Goal: Task Accomplishment & Management: Manage account settings

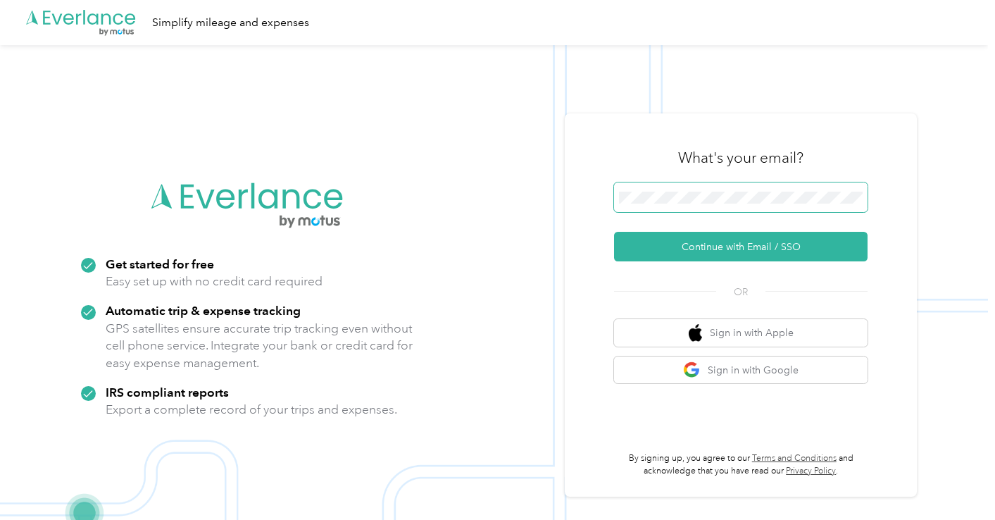
click at [673, 189] on span at bounding box center [740, 197] width 253 height 30
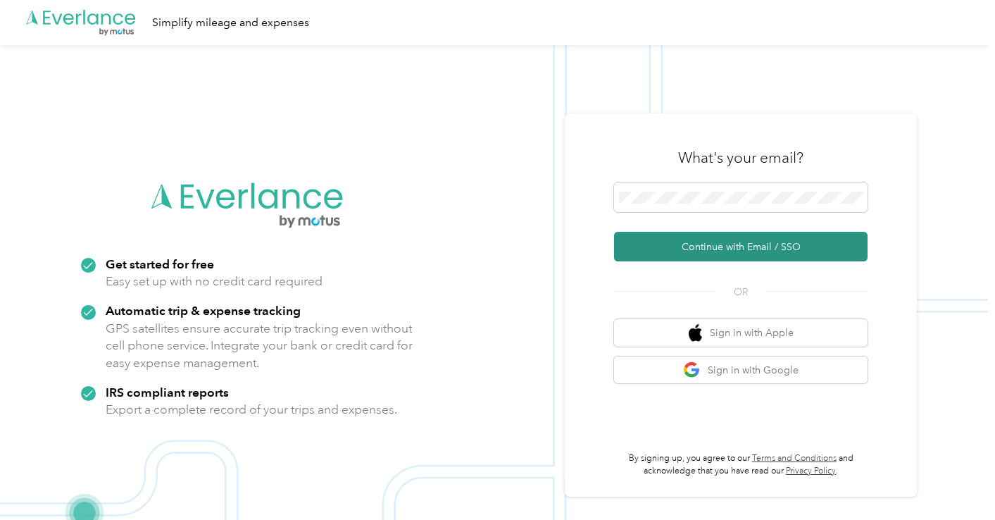
click at [739, 240] on button "Continue with Email / SSO" at bounding box center [740, 247] width 253 height 30
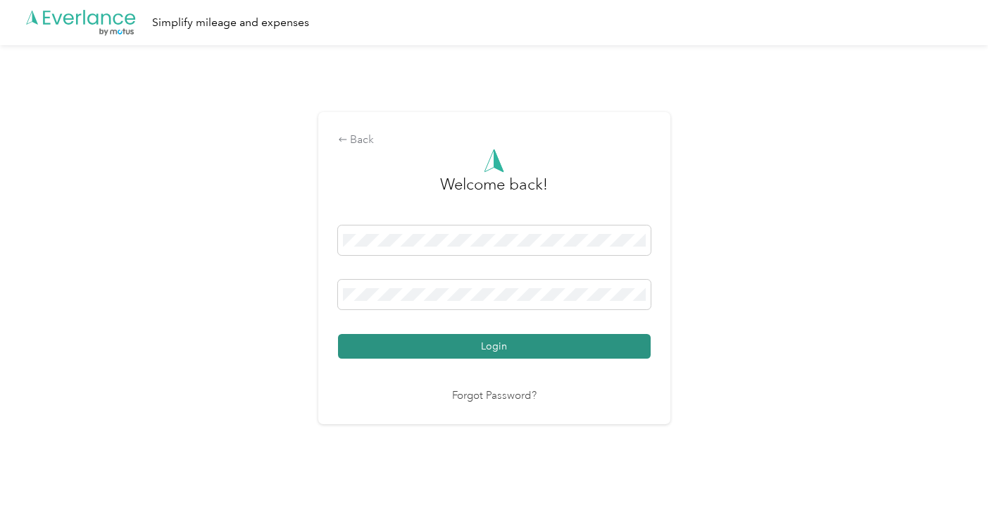
click at [523, 345] on button "Login" at bounding box center [494, 346] width 313 height 25
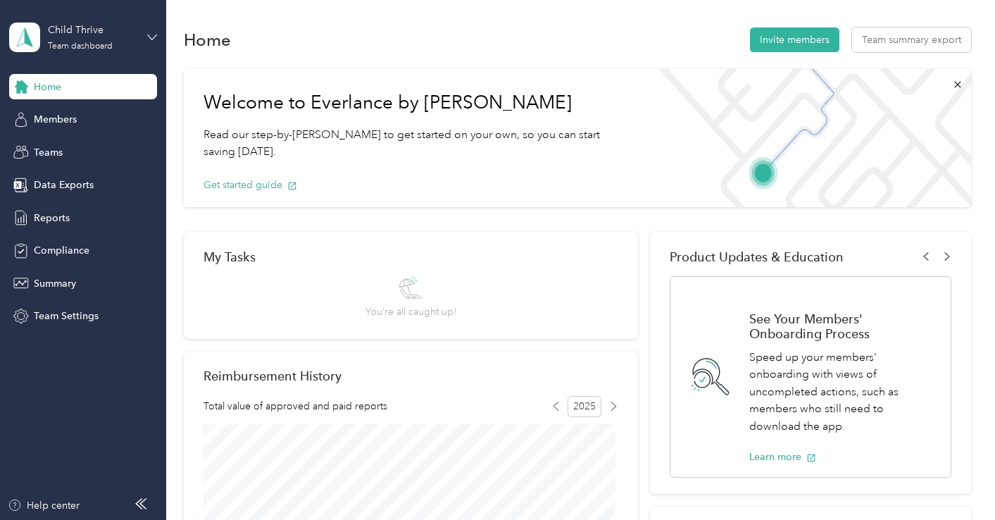
click at [157, 33] on icon at bounding box center [152, 37] width 10 height 10
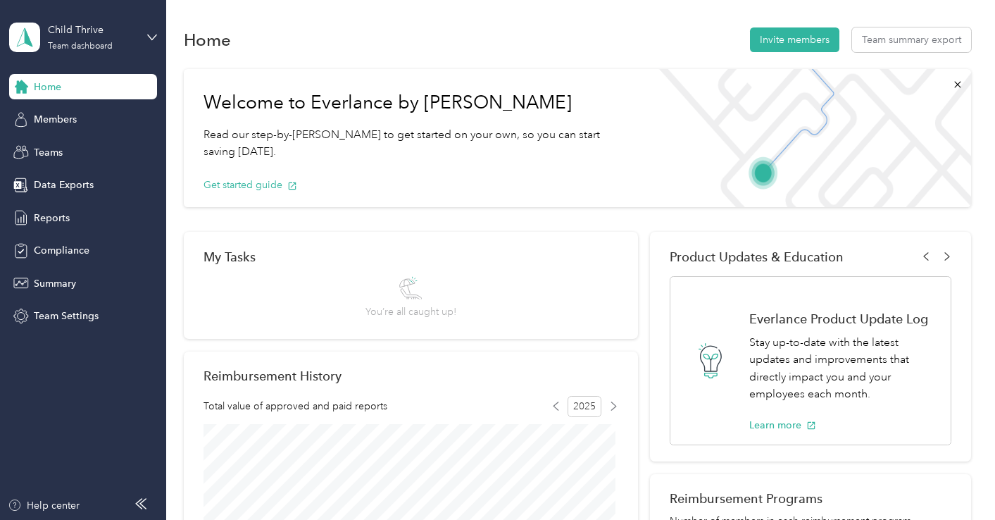
click at [94, 142] on div "Personal dashboard" at bounding box center [66, 144] width 89 height 15
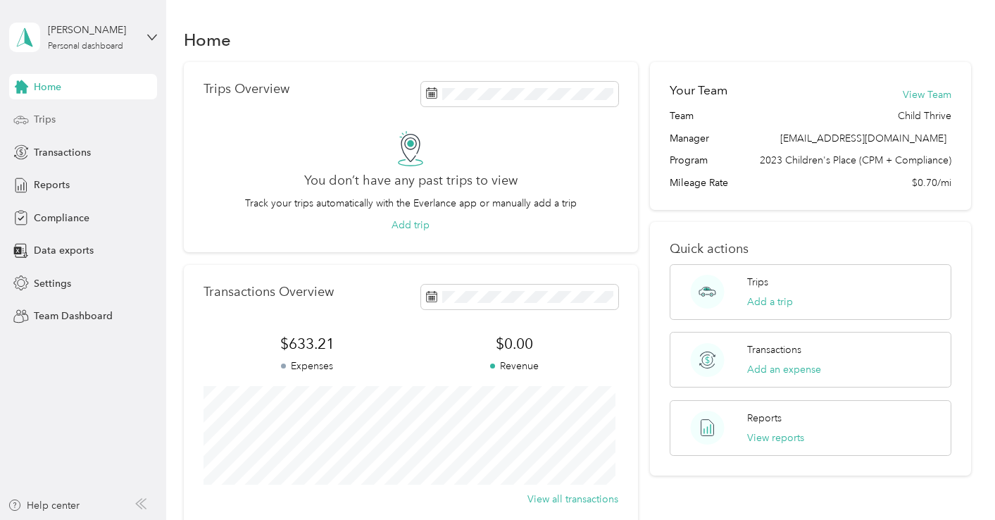
click at [45, 122] on span "Trips" at bounding box center [45, 119] width 22 height 15
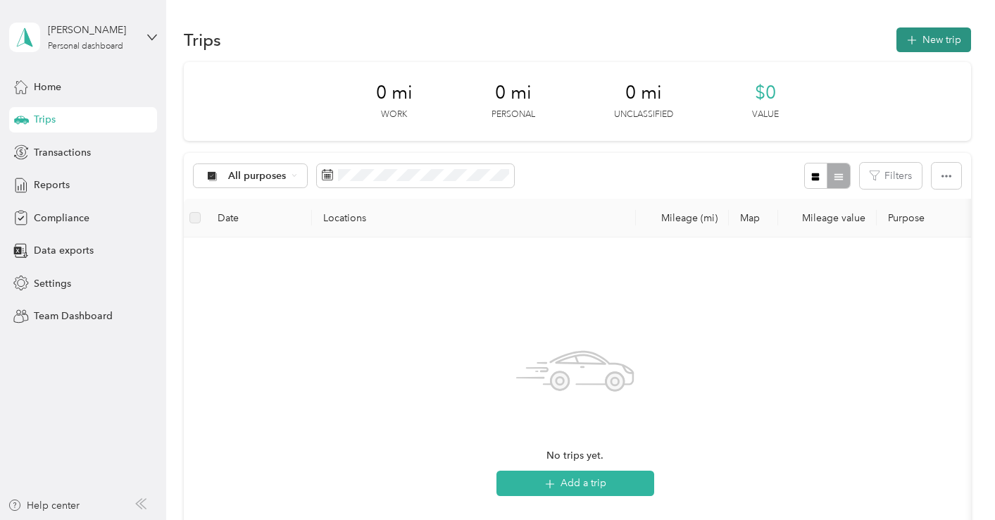
click at [919, 38] on button "New trip" at bounding box center [933, 39] width 75 height 25
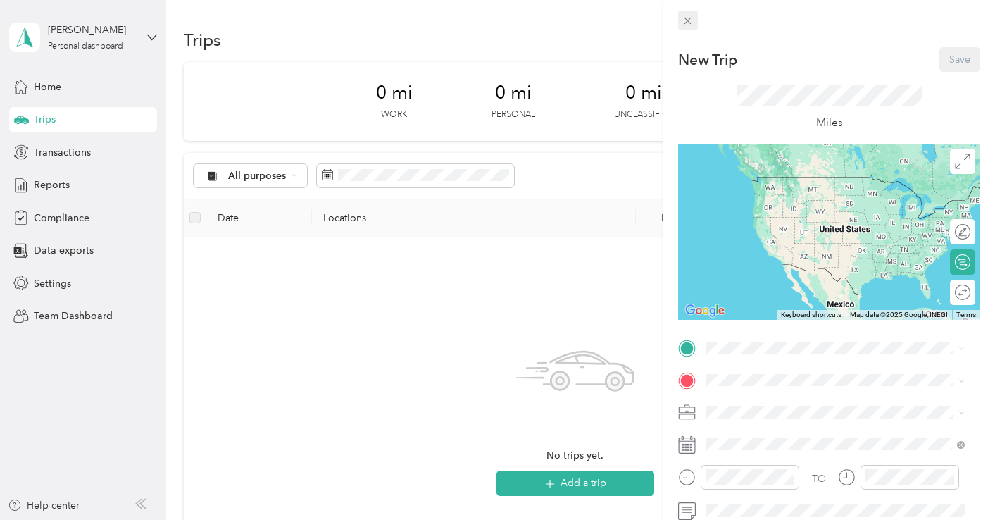
click at [683, 16] on icon at bounding box center [688, 21] width 12 height 12
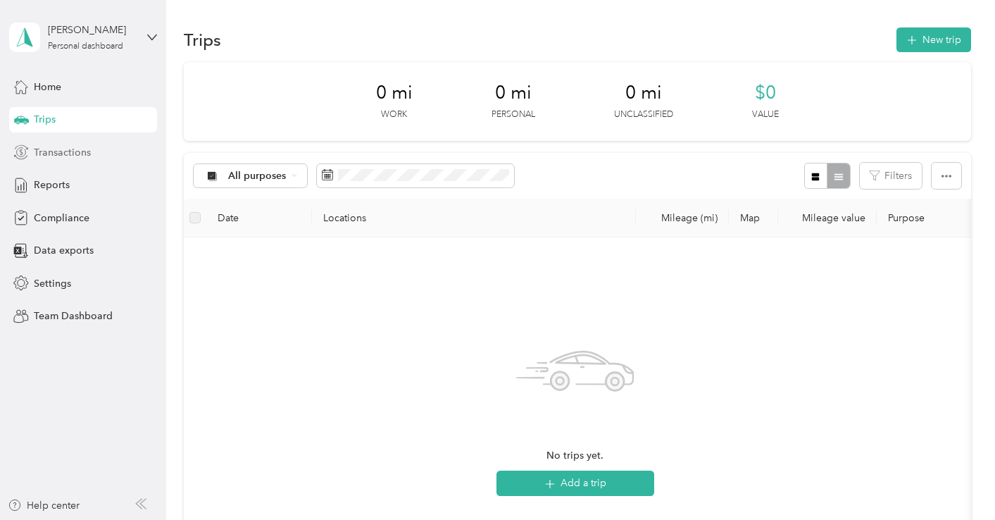
click at [73, 155] on span "Transactions" at bounding box center [62, 152] width 57 height 15
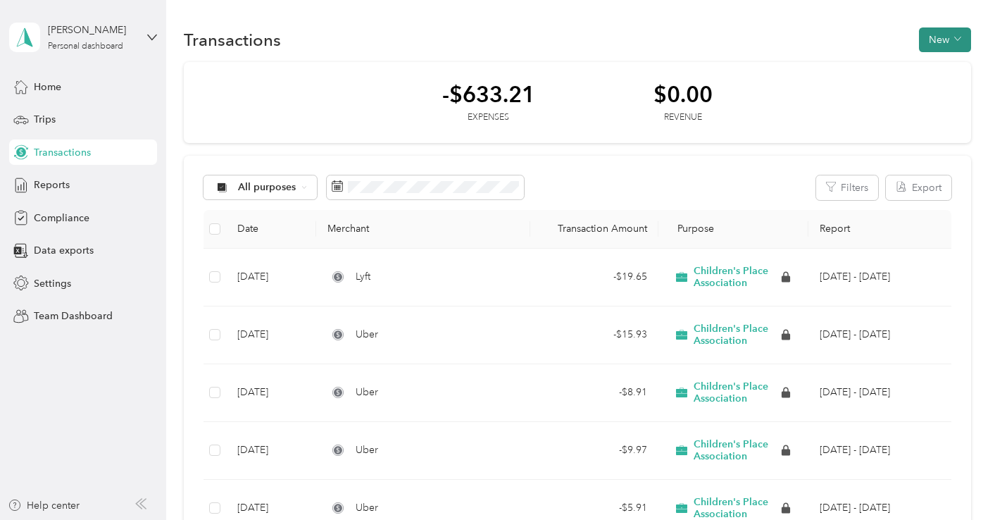
click at [944, 36] on button "New" at bounding box center [945, 39] width 52 height 25
click at [934, 61] on span "Expense" at bounding box center [938, 66] width 38 height 15
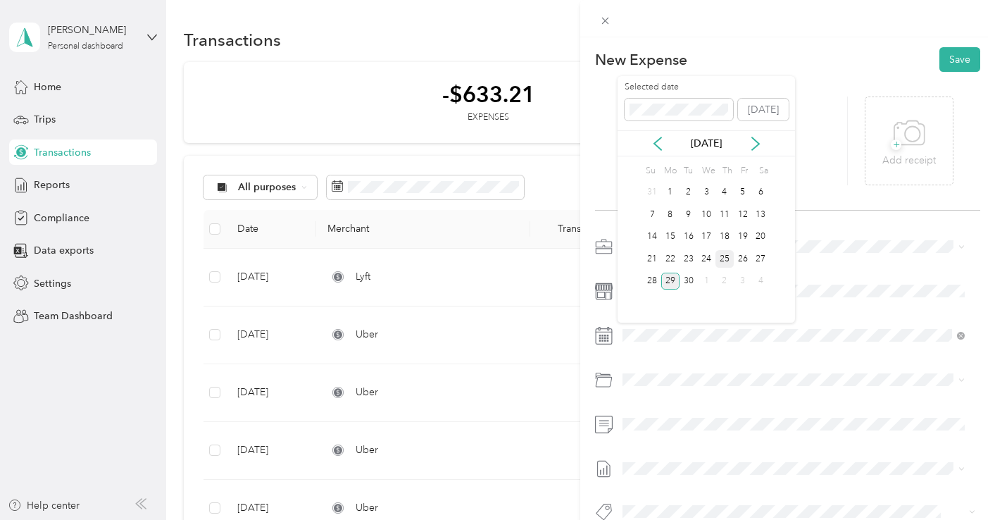
click at [728, 257] on div "25" at bounding box center [724, 259] width 18 height 18
click at [689, 328] on span "Rideshare" at bounding box center [682, 329] width 44 height 12
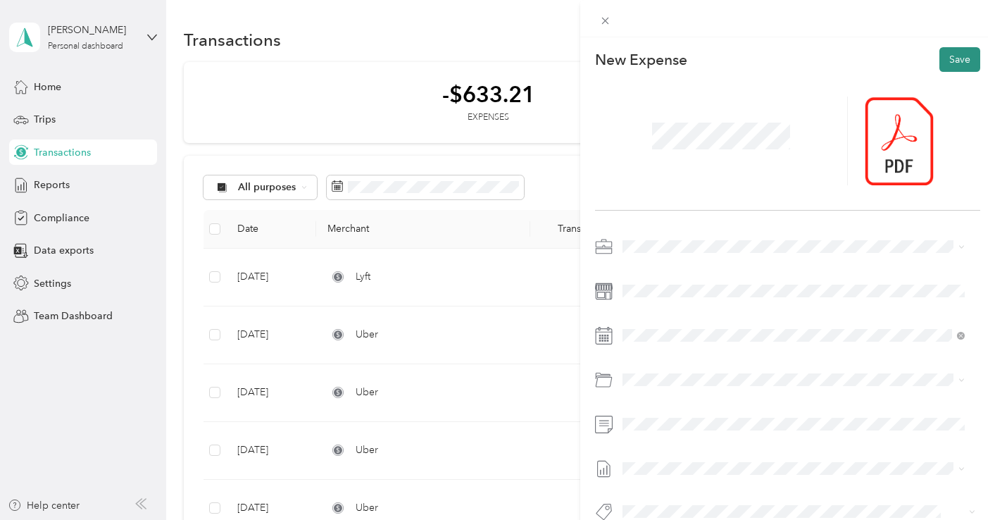
click at [953, 56] on button "Save" at bounding box center [959, 59] width 41 height 25
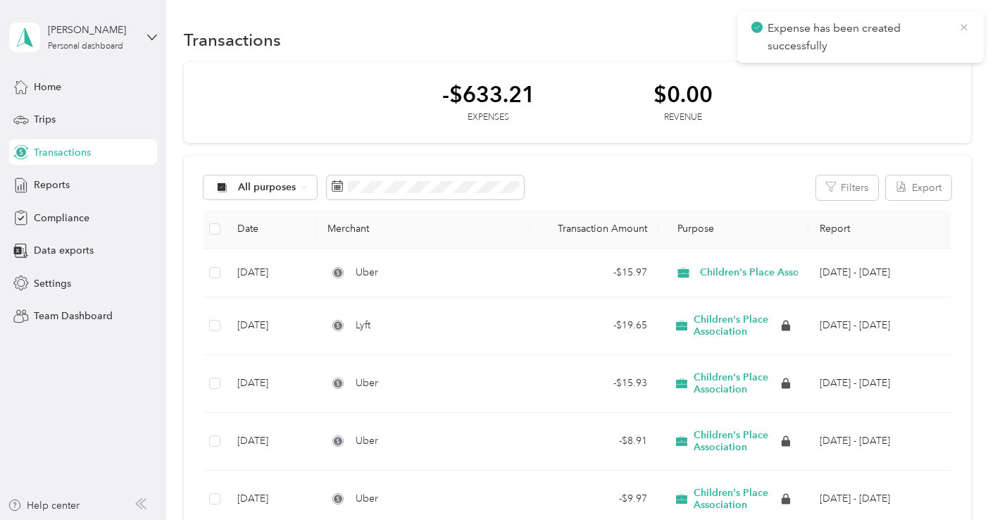
click at [964, 27] on icon at bounding box center [963, 27] width 6 height 6
click at [928, 31] on button "New" at bounding box center [945, 39] width 52 height 25
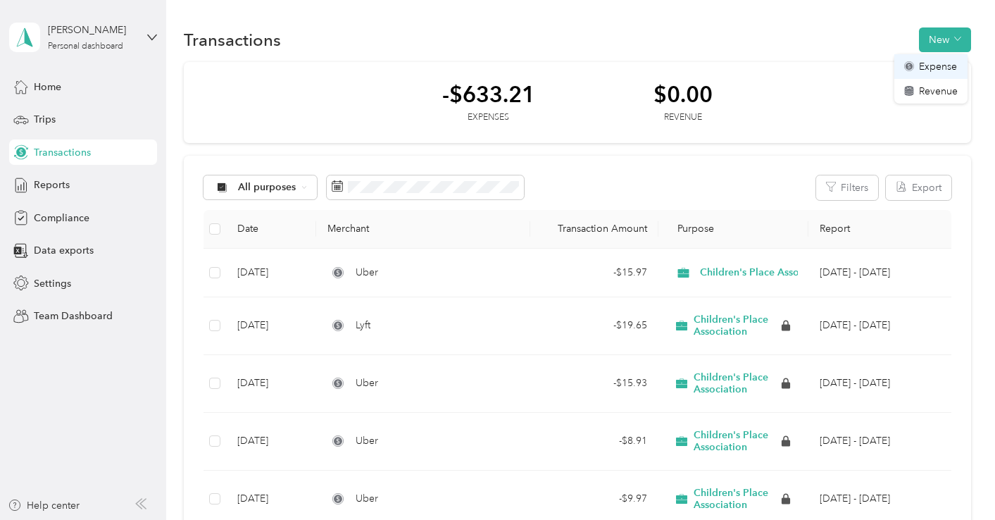
click at [941, 65] on span "Expense" at bounding box center [938, 66] width 38 height 15
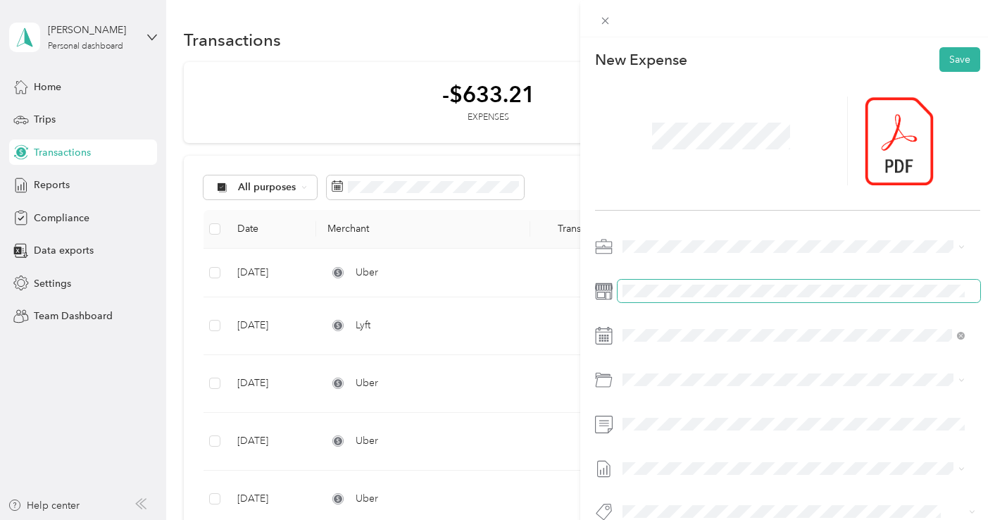
click at [666, 297] on span at bounding box center [798, 291] width 363 height 23
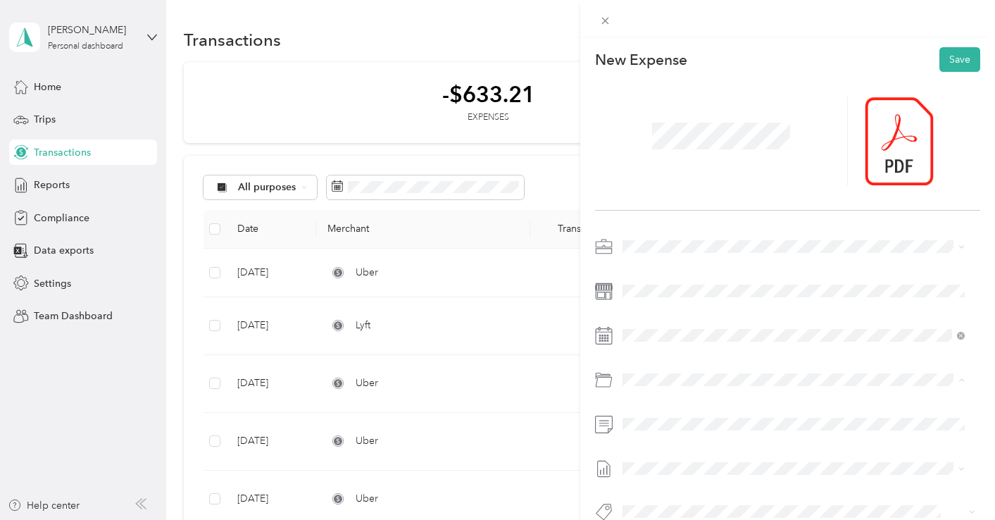
click at [686, 326] on span "Rideshare" at bounding box center [682, 329] width 44 height 12
click at [723, 258] on div "25" at bounding box center [724, 259] width 18 height 18
click at [962, 52] on button "Save" at bounding box center [959, 59] width 41 height 25
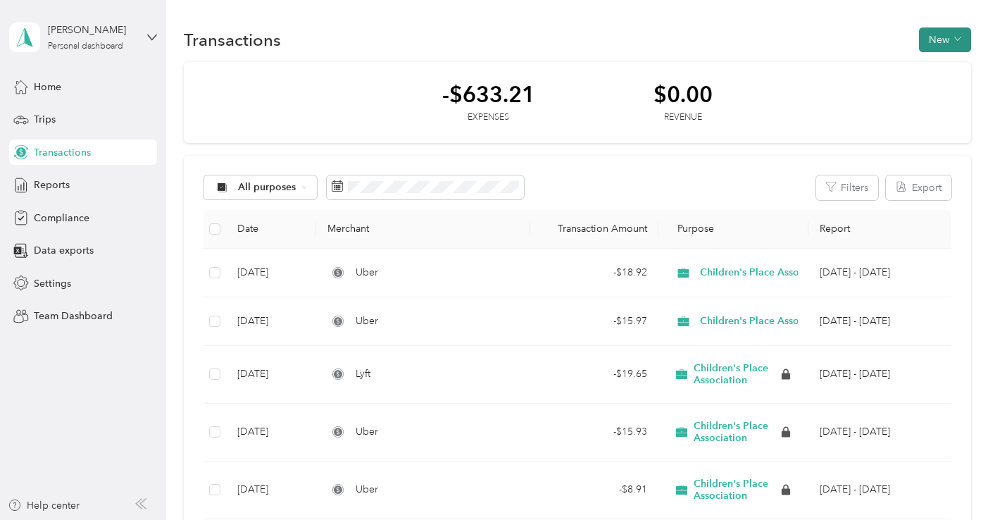
click at [938, 27] on button "New" at bounding box center [945, 39] width 52 height 25
click at [934, 61] on span "Expense" at bounding box center [938, 66] width 38 height 15
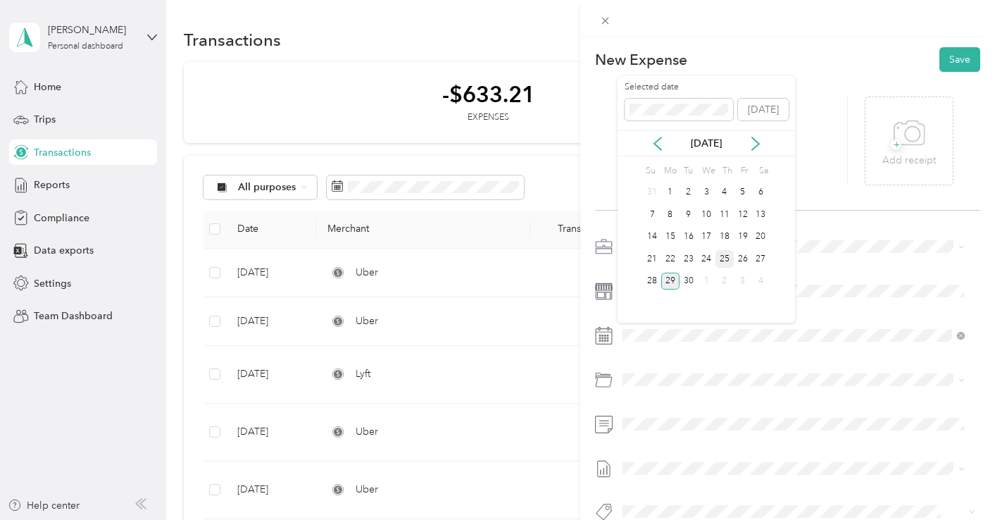
click at [728, 251] on div "25" at bounding box center [724, 259] width 18 height 18
click at [698, 332] on span "Rideshare" at bounding box center [682, 329] width 44 height 12
click at [900, 142] on icon at bounding box center [909, 133] width 32 height 39
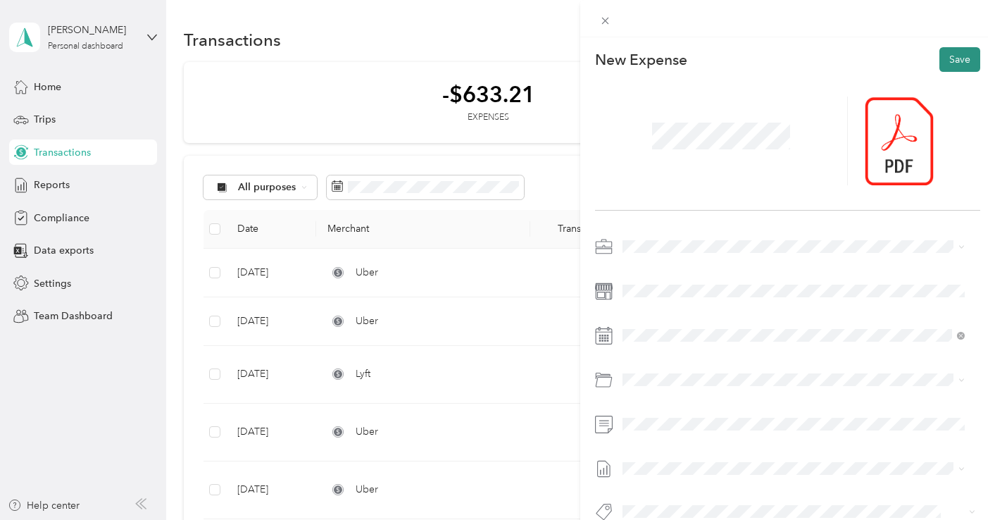
click at [945, 54] on button "Save" at bounding box center [959, 59] width 41 height 25
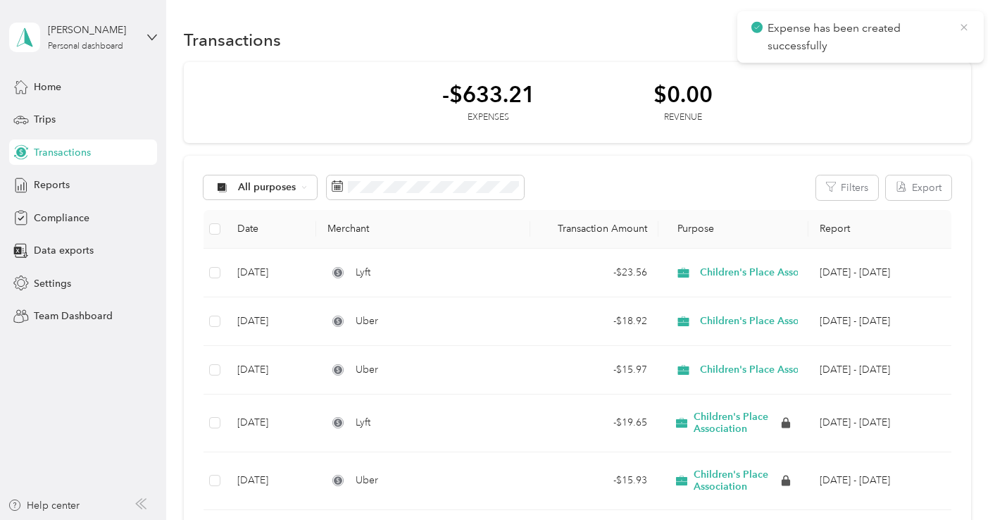
click at [963, 26] on icon at bounding box center [963, 27] width 11 height 13
click at [72, 189] on div "Reports" at bounding box center [83, 184] width 148 height 25
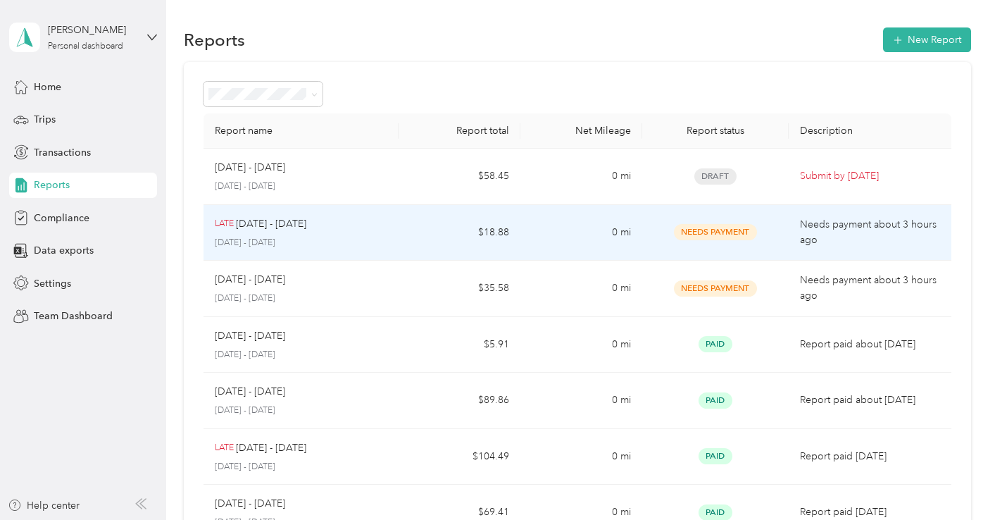
click at [357, 229] on div "LATE [DATE] - [DATE]" at bounding box center [301, 223] width 172 height 15
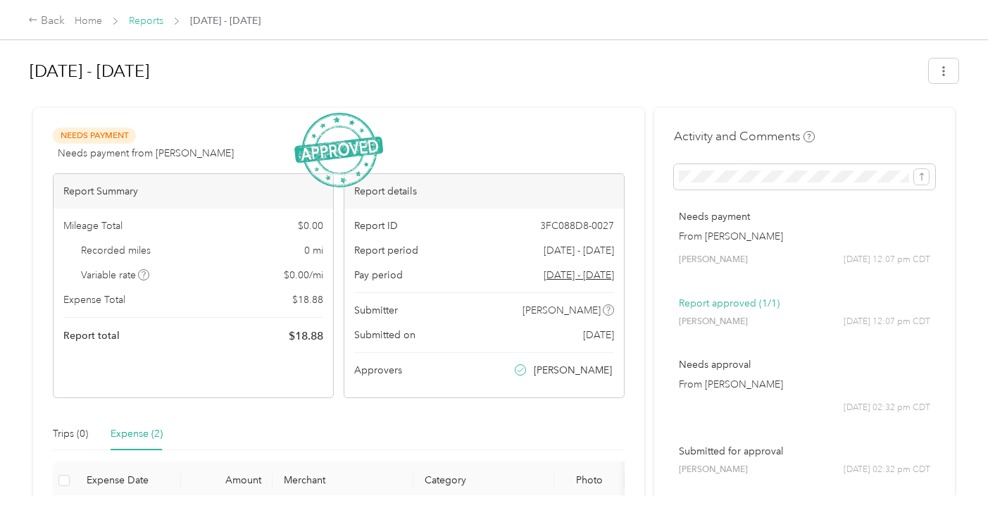
click at [133, 25] on link "Reports" at bounding box center [146, 21] width 34 height 12
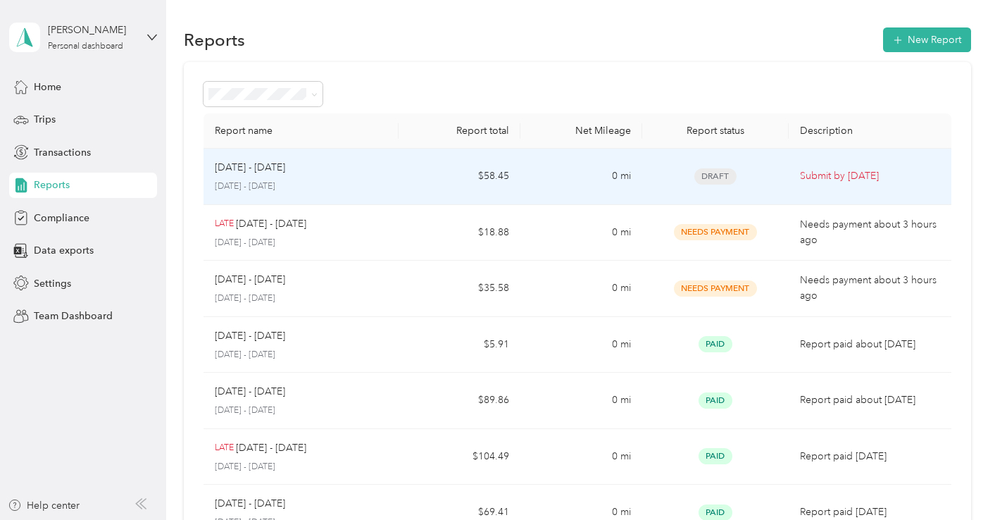
click at [372, 180] on p "[DATE] - [DATE]" at bounding box center [301, 186] width 172 height 13
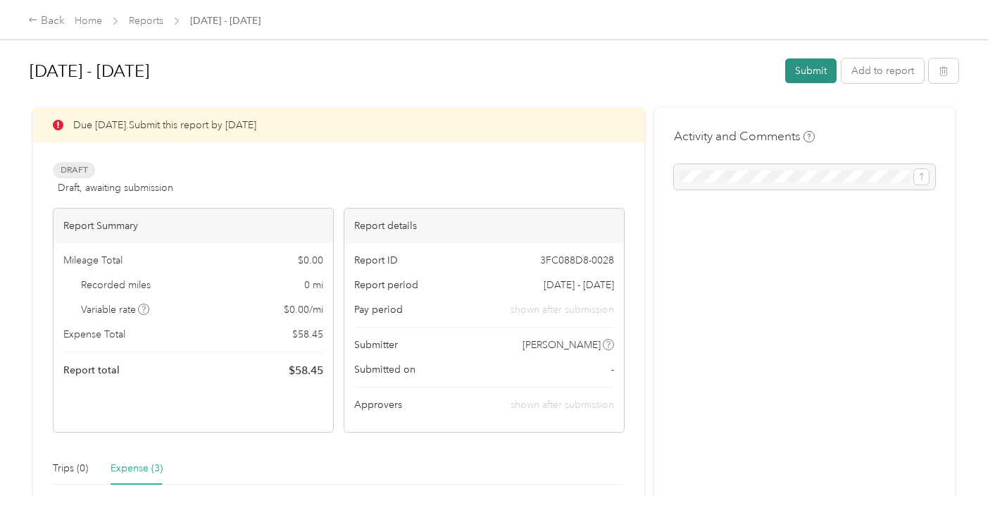
click at [815, 67] on button "Submit" at bounding box center [810, 70] width 51 height 25
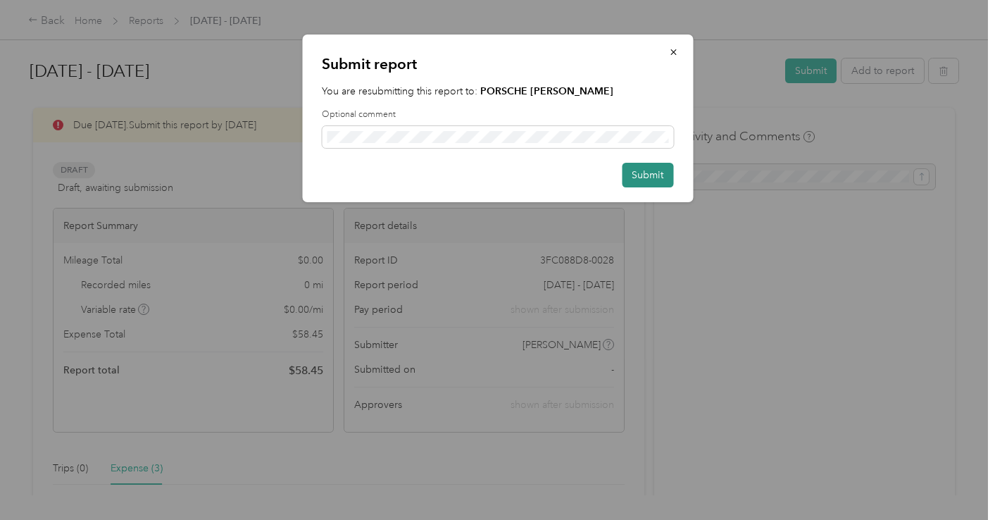
click at [644, 174] on button "Submit" at bounding box center [647, 175] width 51 height 25
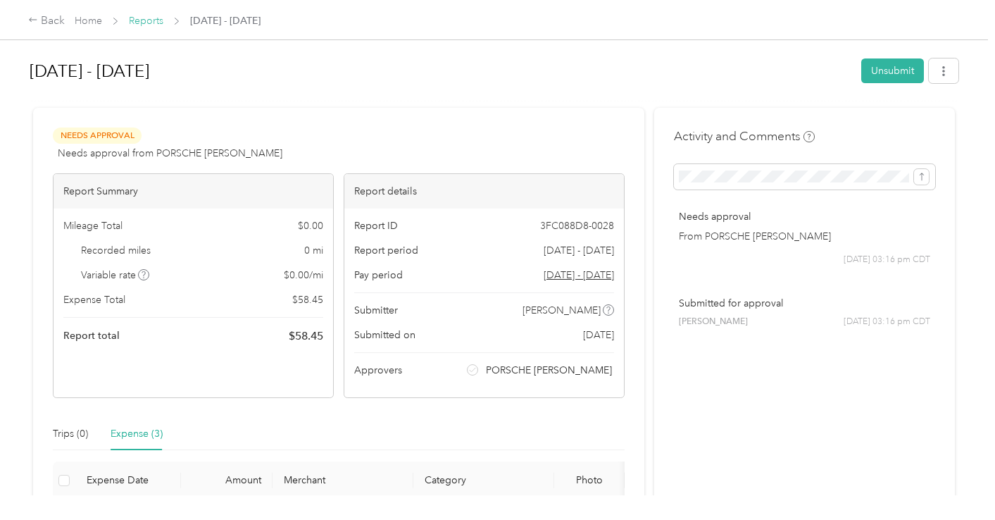
click at [141, 19] on link "Reports" at bounding box center [146, 21] width 34 height 12
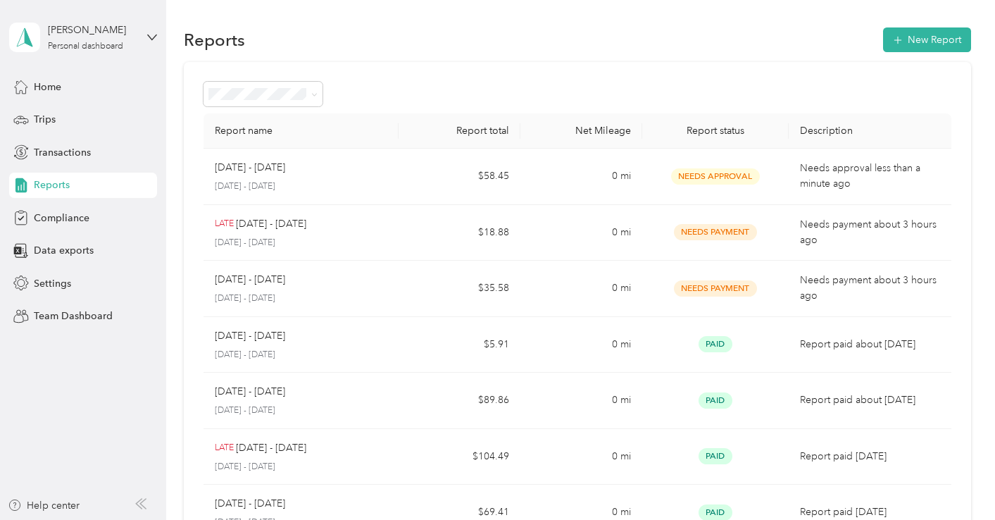
scroll to position [3, 0]
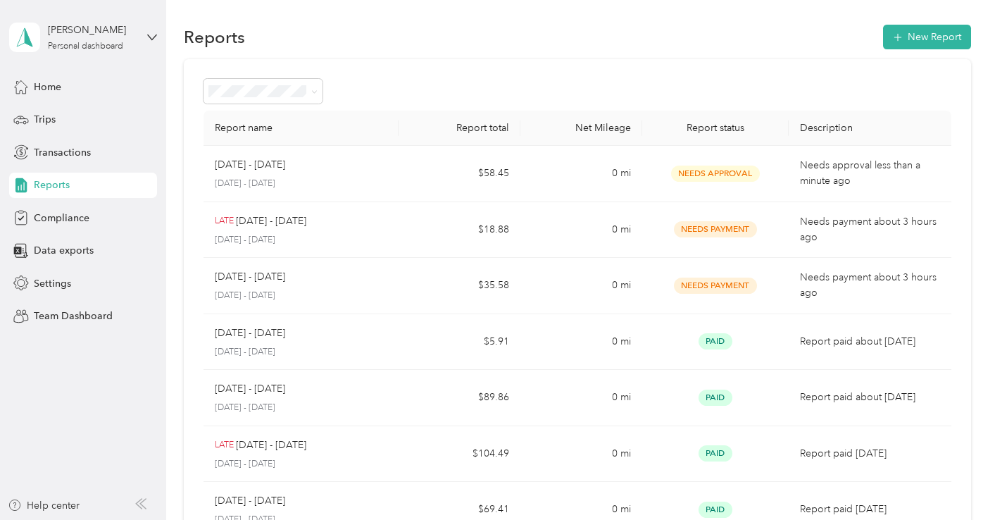
click at [783, 79] on div at bounding box center [577, 91] width 748 height 25
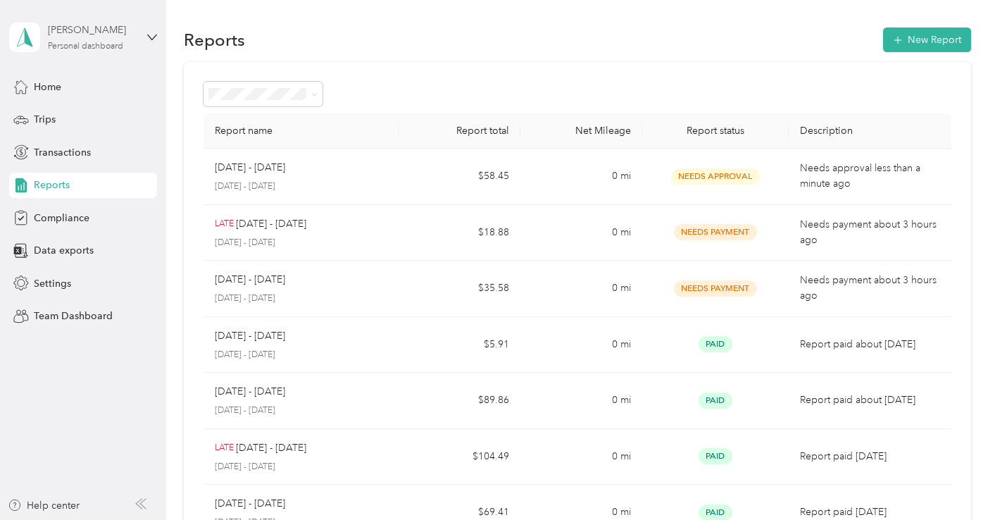
click at [92, 32] on div "[PERSON_NAME]" at bounding box center [92, 30] width 88 height 15
click at [113, 181] on div "Log out" at bounding box center [157, 177] width 277 height 25
